Goal: Navigation & Orientation: Find specific page/section

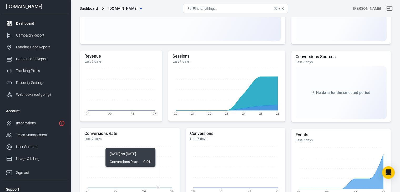
scroll to position [98, 0]
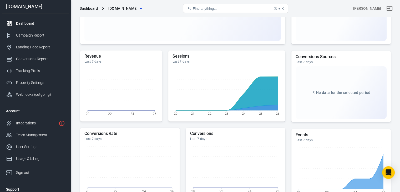
click at [307, 130] on div "Events Last 7 days 20 22 24 26" at bounding box center [340, 164] width 99 height 71
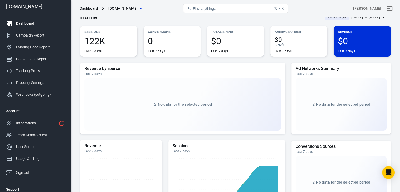
scroll to position [0, 0]
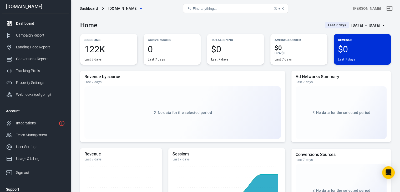
click at [205, 8] on span "Find anything..." at bounding box center [205, 9] width 24 height 4
click at [35, 36] on div "Campaign Report" at bounding box center [40, 36] width 49 height 6
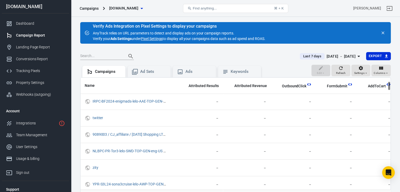
scroll to position [49, 277]
click at [368, 89] on th "AddToCart" at bounding box center [376, 86] width 38 height 16
click at [362, 85] on icon "scrollable content" at bounding box center [364, 86] width 5 height 5
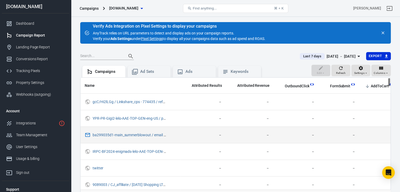
scroll to position [0, 277]
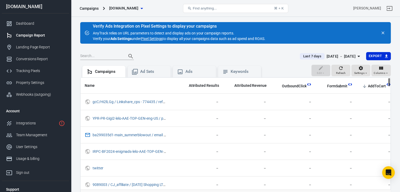
click at [362, 84] on icon "scrollable content" at bounding box center [364, 86] width 5 height 5
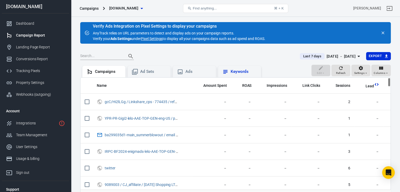
click at [229, 73] on div "Keywords" at bounding box center [239, 72] width 35 height 6
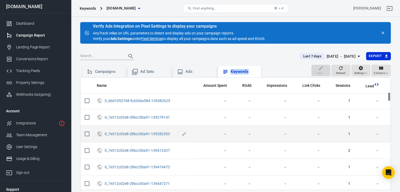
scroll to position [196, 0]
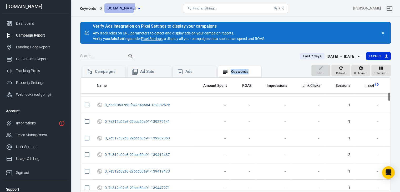
click at [118, 6] on span "[DOMAIN_NAME]" at bounding box center [121, 8] width 29 height 7
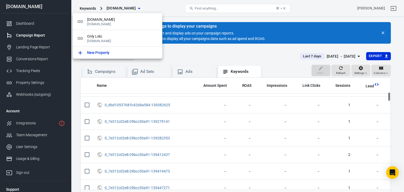
click at [118, 6] on div at bounding box center [202, 96] width 404 height 192
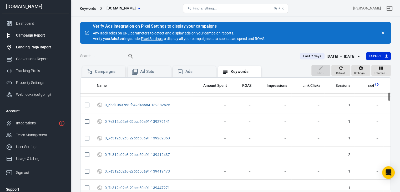
click at [42, 47] on div "Landing Page Report" at bounding box center [40, 47] width 49 height 6
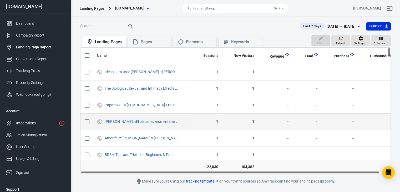
scroll to position [0, 11]
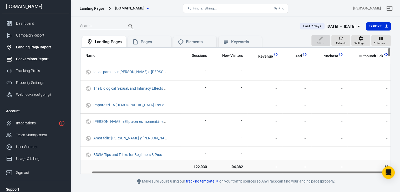
click at [31, 57] on div "Conversions Report" at bounding box center [40, 59] width 49 height 6
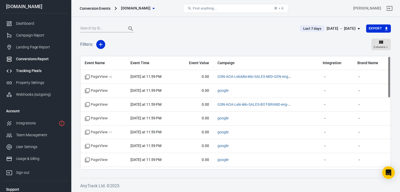
click at [39, 70] on div "Tracking Pixels" at bounding box center [40, 71] width 49 height 6
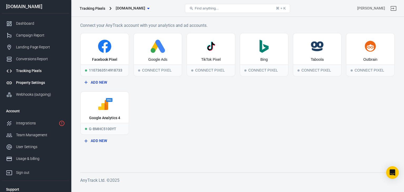
click at [38, 79] on link "Property Settings" at bounding box center [35, 83] width 67 height 12
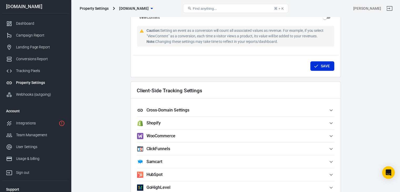
scroll to position [394, 0]
click at [318, 109] on span "Cross-Domain Settings" at bounding box center [232, 110] width 191 height 6
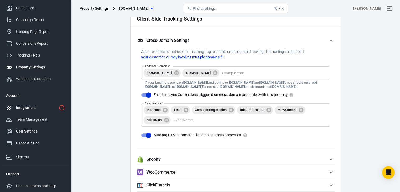
scroll to position [0, 0]
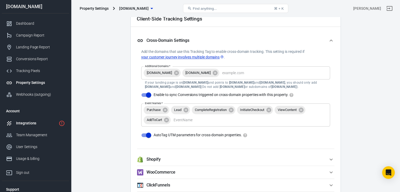
click at [32, 123] on div "Integrations" at bounding box center [36, 123] width 40 height 6
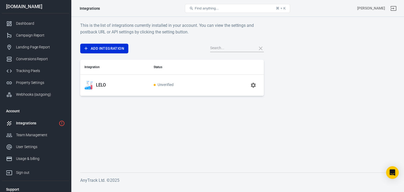
click at [111, 86] on div "LELO" at bounding box center [114, 85] width 61 height 8
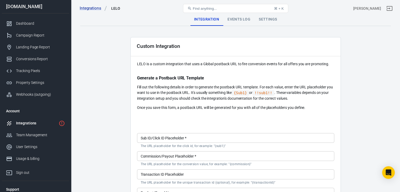
click at [100, 85] on main "Integration Events Log Settings Custom Integration LELO is a custom integration…" at bounding box center [235, 140] width 311 height 254
click at [238, 18] on div "Events Log" at bounding box center [238, 19] width 31 height 13
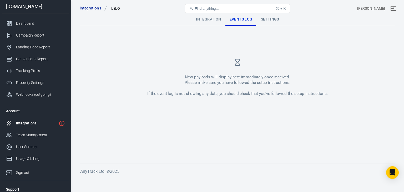
click at [264, 22] on div "Settings" at bounding box center [270, 19] width 27 height 13
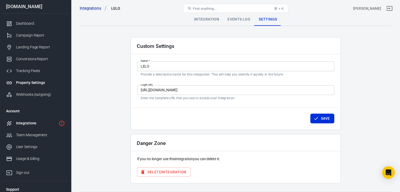
click at [45, 87] on link "Property Settings" at bounding box center [35, 83] width 67 height 12
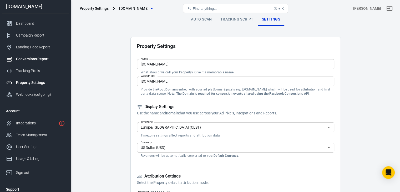
click at [39, 58] on div "Conversions Report" at bounding box center [40, 59] width 49 height 6
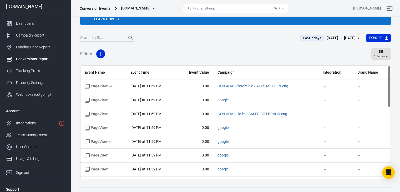
scroll to position [38, 0]
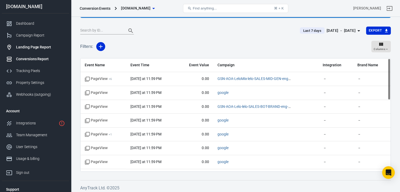
click at [44, 48] on div "Landing Page Report" at bounding box center [40, 47] width 49 height 6
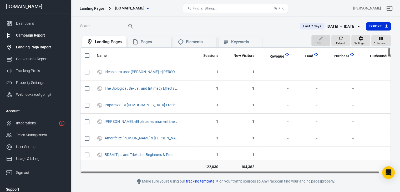
click at [28, 37] on div "Campaign Report" at bounding box center [40, 36] width 49 height 6
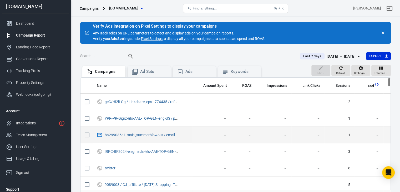
scroll to position [0, 277]
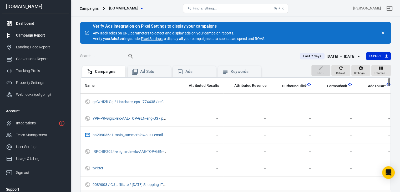
click at [32, 25] on div "Dashboard" at bounding box center [40, 24] width 49 height 6
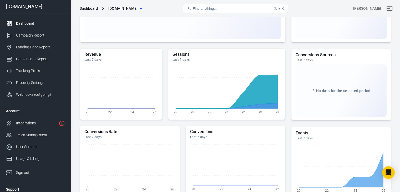
scroll to position [167, 0]
